Goal: Navigation & Orientation: Find specific page/section

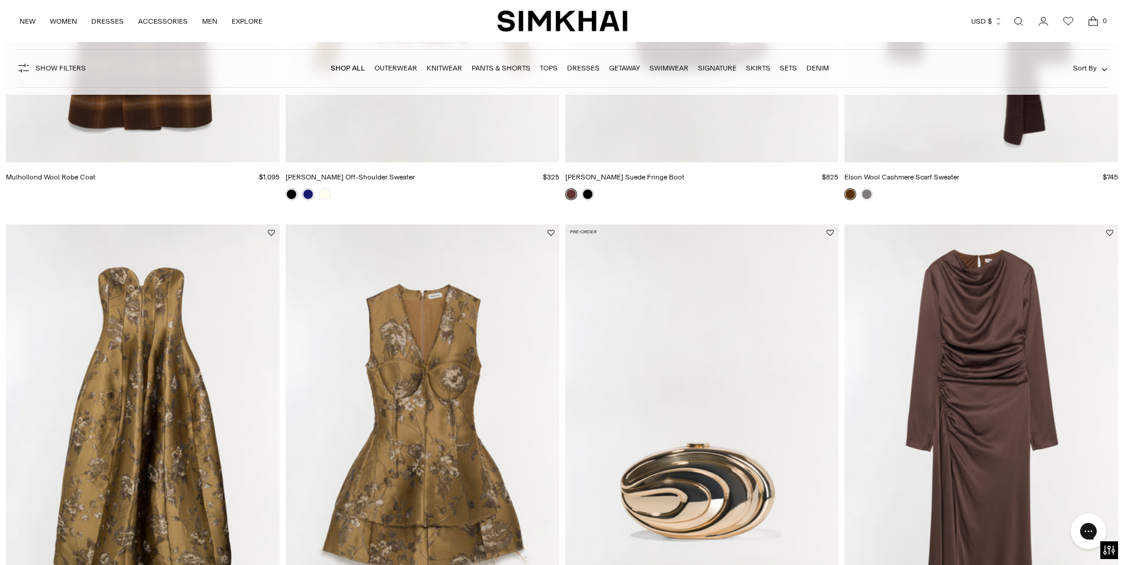
scroll to position [2014, 0]
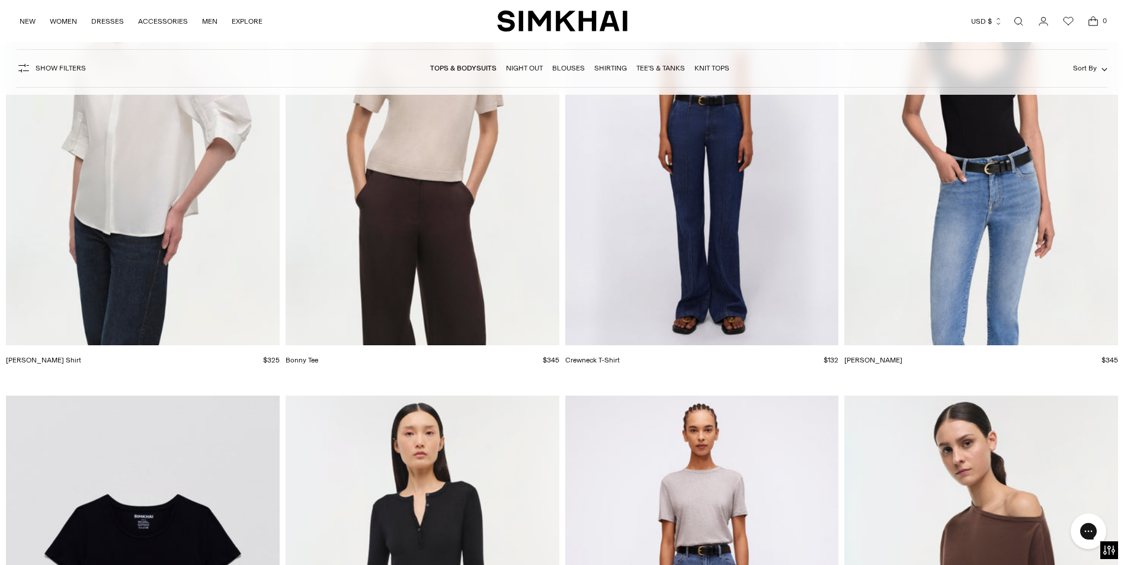
scroll to position [16116, 0]
